Goal: Information Seeking & Learning: Check status

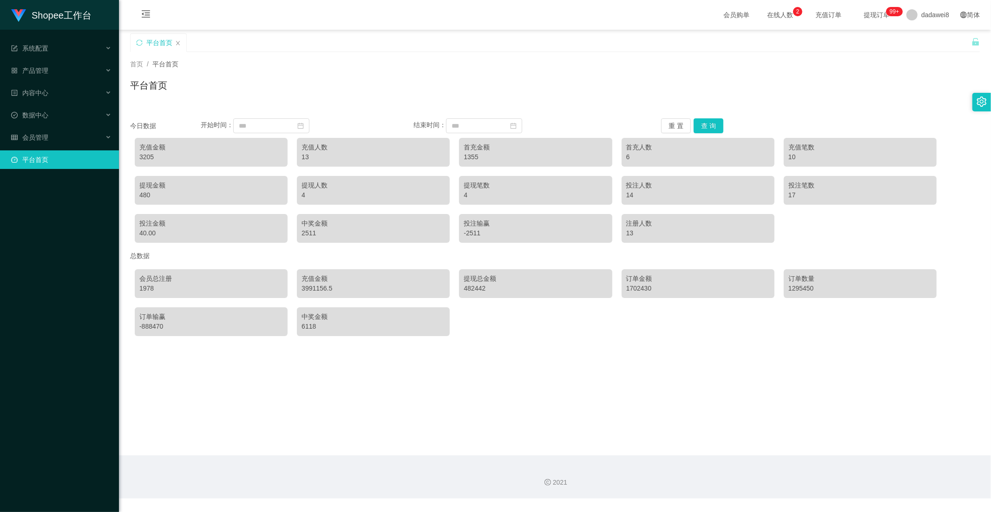
click at [696, 116] on div "今日数据 开始时间： 结束时间： 重 置 查 询 充值金额 3205 充值人数 13 首充金额 1355 首充人数 6 充值笔数 10 提现金额 480 提现…" at bounding box center [555, 224] width 850 height 234
click at [698, 121] on button "查 询" at bounding box center [709, 125] width 30 height 15
click at [59, 132] on div "会员管理" at bounding box center [59, 137] width 119 height 19
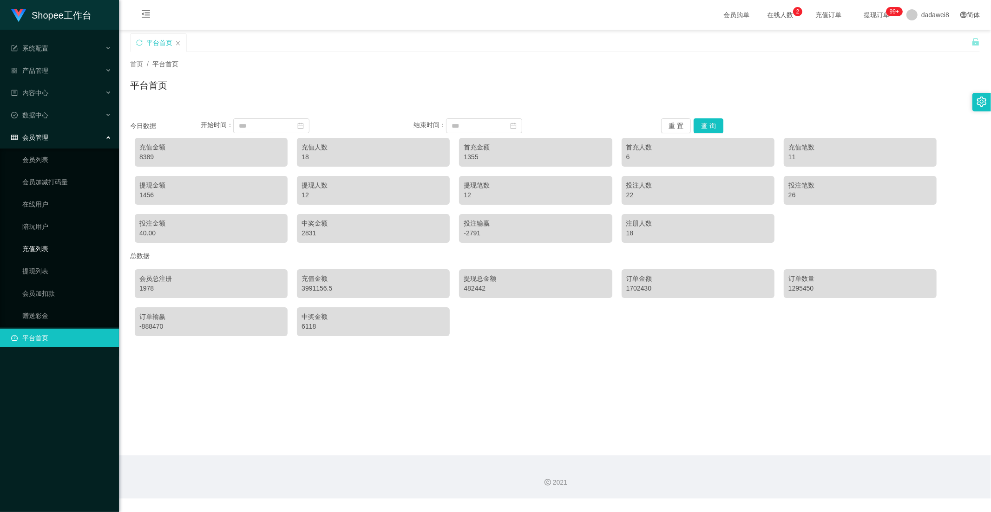
click at [52, 243] on link "充值列表" at bounding box center [66, 249] width 89 height 19
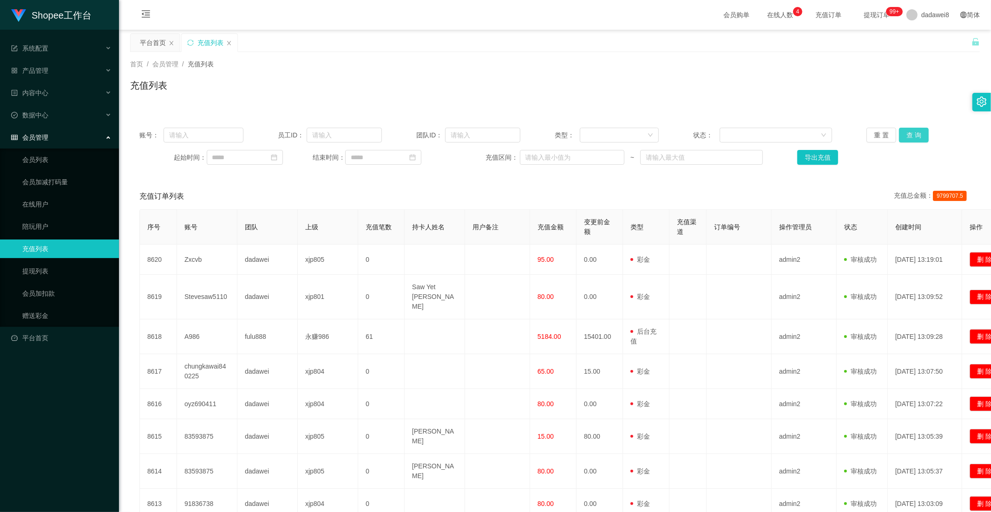
click at [903, 139] on button "查 询" at bounding box center [914, 135] width 30 height 15
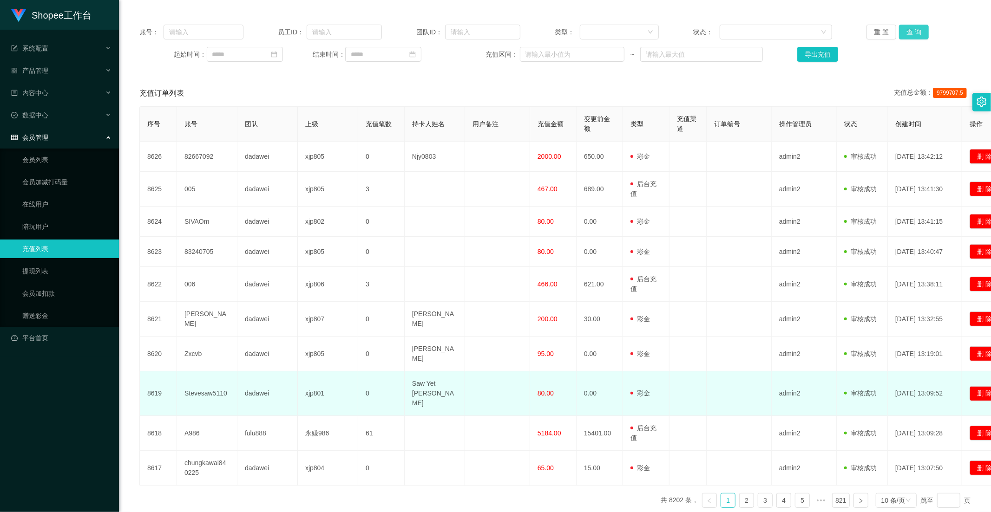
scroll to position [126, 0]
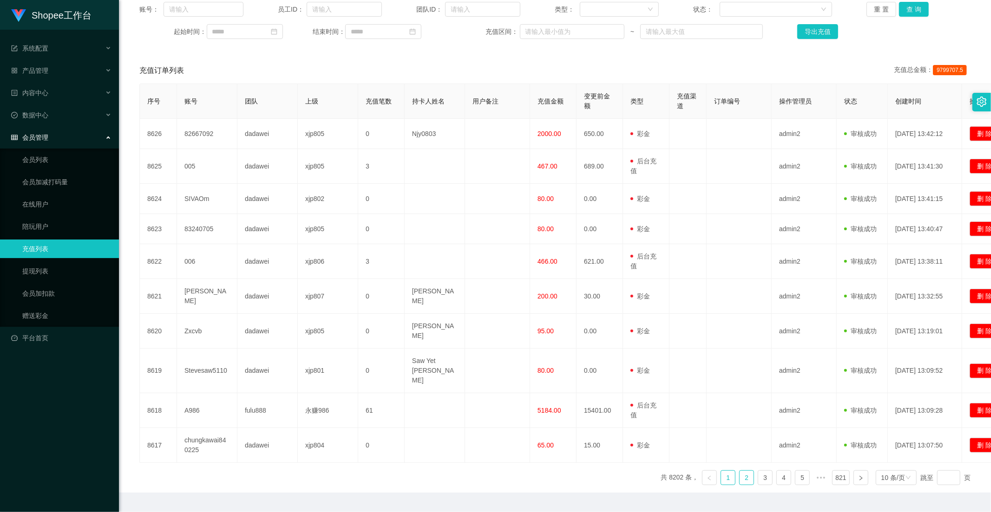
click at [740, 471] on link "2" at bounding box center [747, 478] width 14 height 14
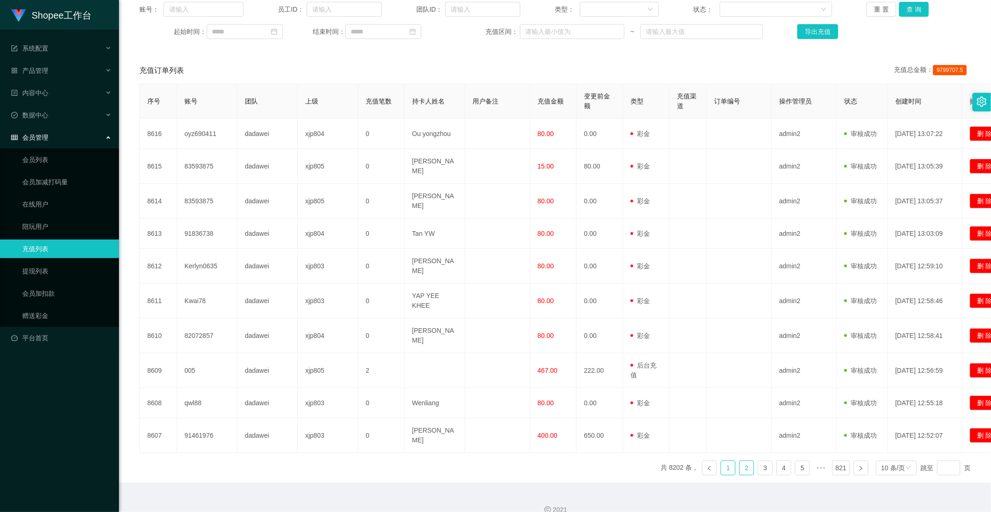
click at [725, 461] on link "1" at bounding box center [728, 468] width 14 height 14
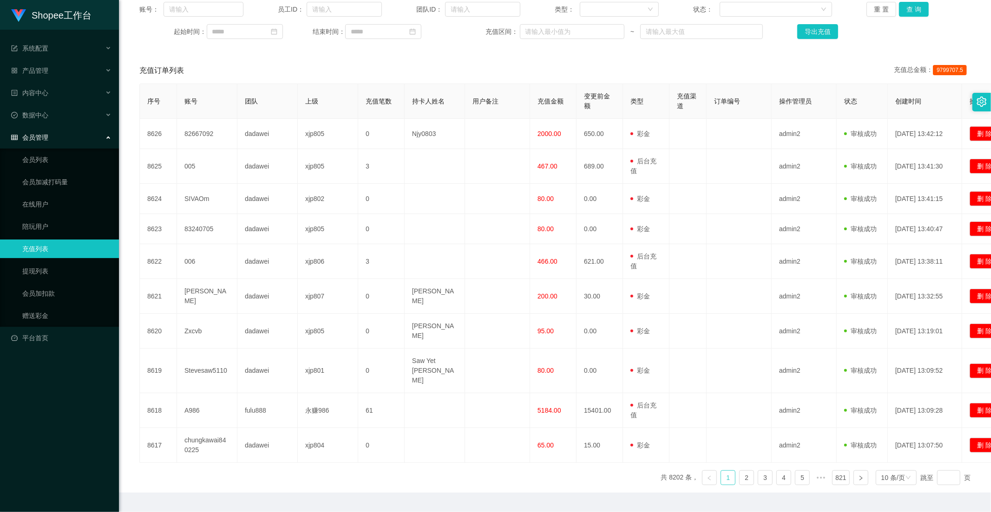
scroll to position [0, 0]
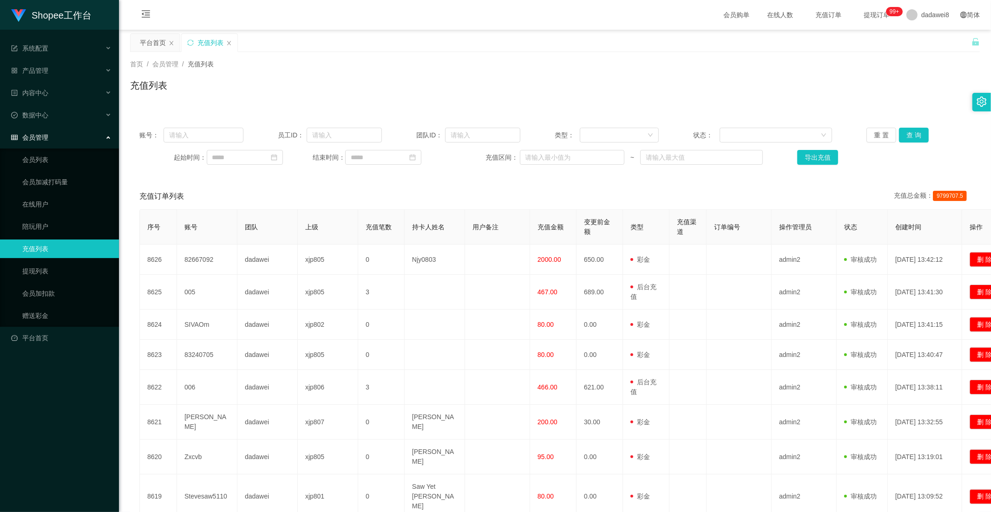
click at [50, 140] on div "会员管理" at bounding box center [59, 137] width 119 height 19
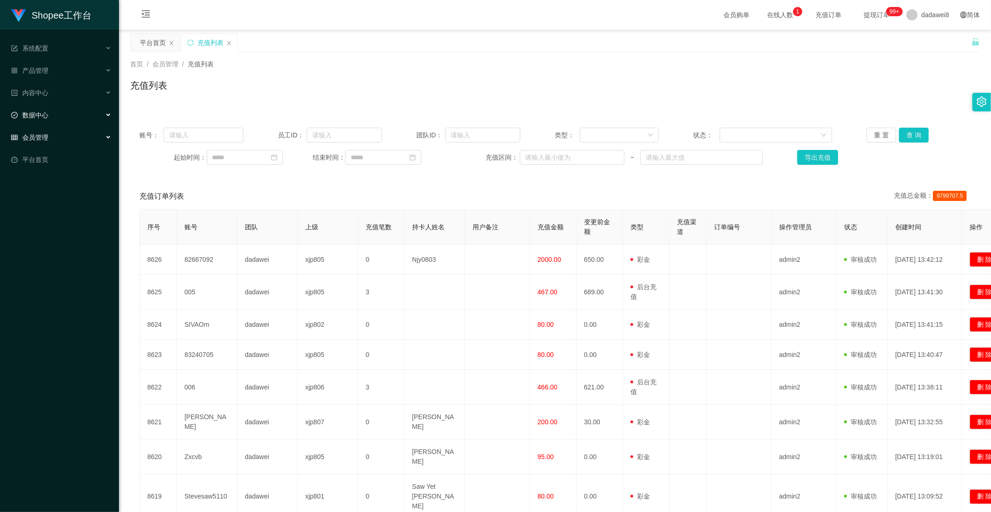
click at [49, 118] on div "数据中心" at bounding box center [59, 115] width 119 height 19
click at [43, 141] on link "员工统计" at bounding box center [66, 137] width 89 height 19
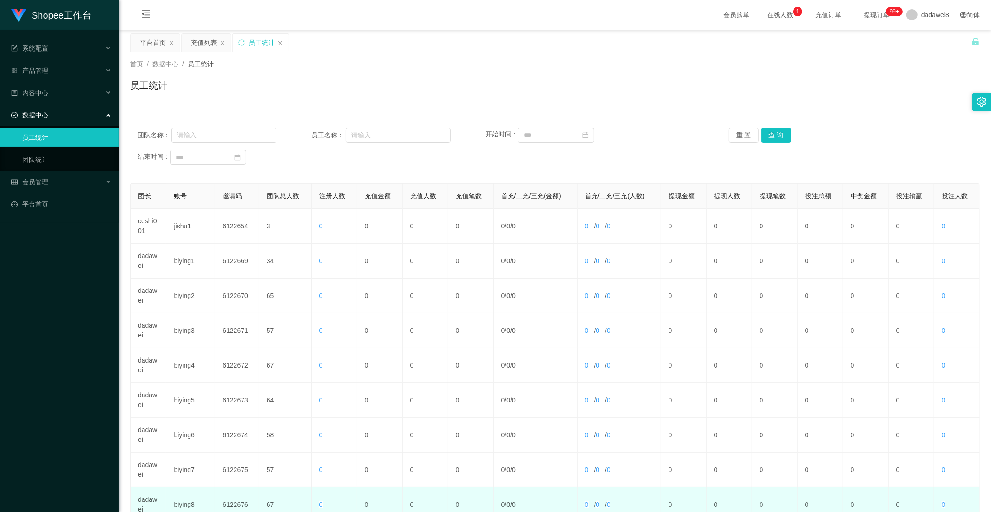
scroll to position [130, 0]
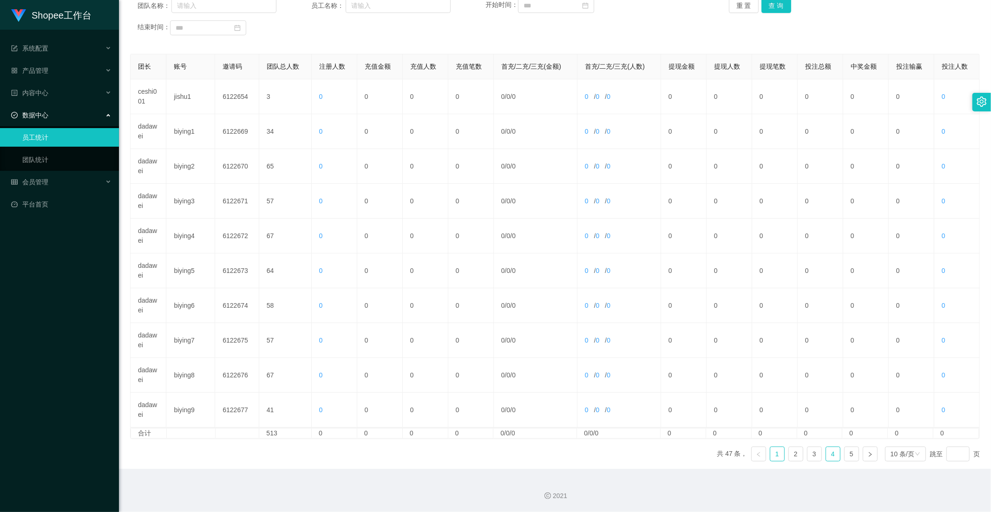
click at [826, 453] on link "4" at bounding box center [833, 454] width 14 height 14
click at [845, 454] on link "5" at bounding box center [852, 454] width 14 height 14
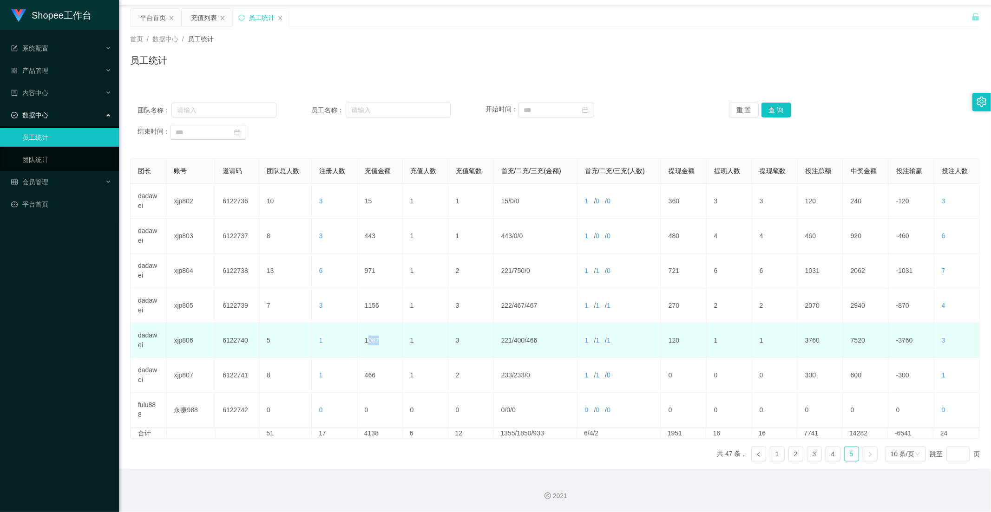
drag, startPoint x: 368, startPoint y: 340, endPoint x: 363, endPoint y: 338, distance: 5.9
click at [363, 338] on td "1087" at bounding box center [380, 340] width 46 height 35
click at [361, 336] on td "1087" at bounding box center [380, 340] width 46 height 35
